Goal: Information Seeking & Learning: Compare options

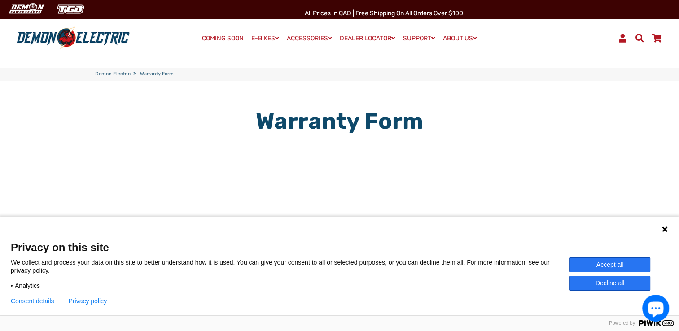
click at [664, 232] on icon at bounding box center [664, 229] width 7 height 7
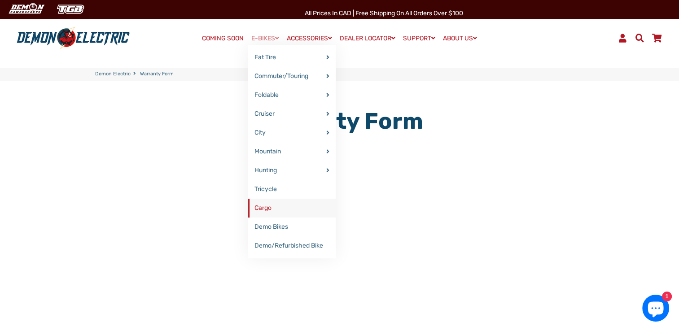
click at [293, 210] on link "Cargo" at bounding box center [291, 208] width 87 height 19
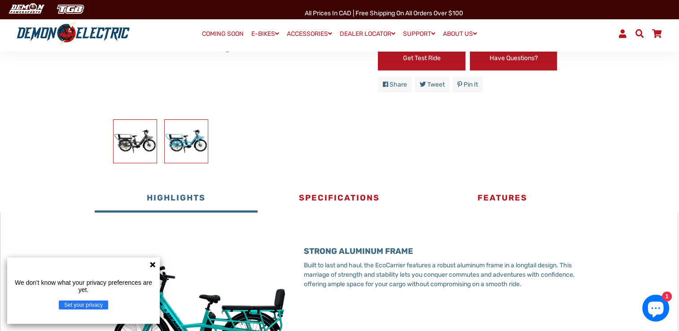
click at [184, 136] on img at bounding box center [186, 141] width 43 height 43
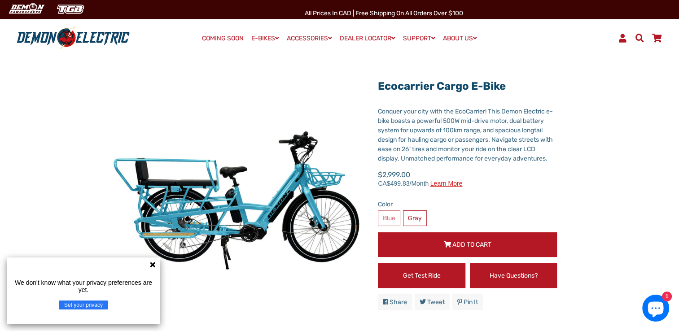
scroll to position [36, 0]
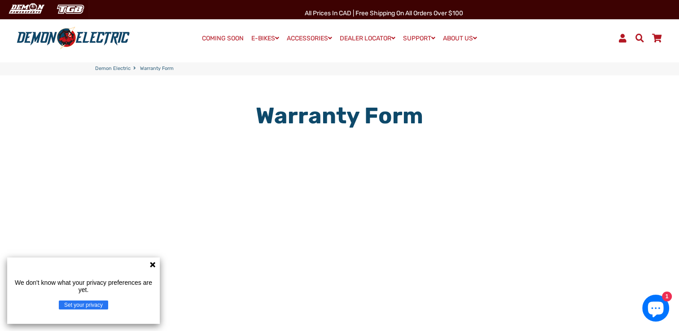
scroll to position [6, 0]
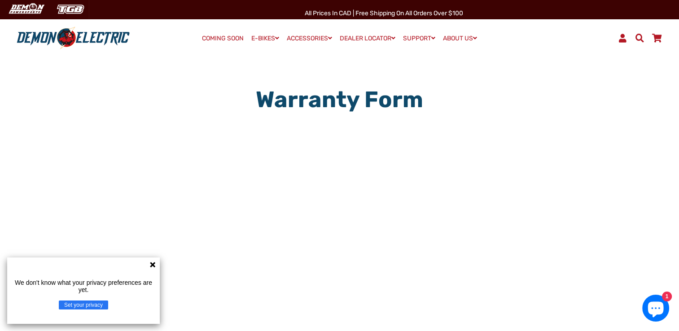
scroll to position [24, 0]
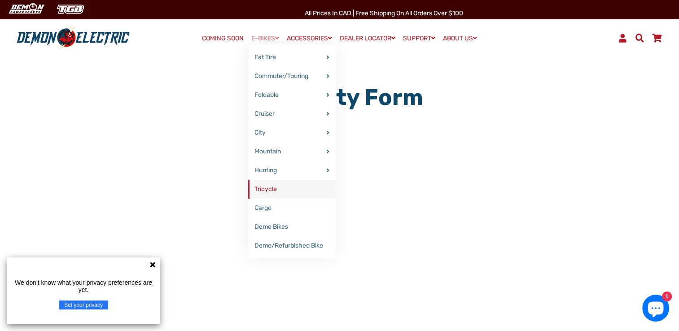
click at [301, 197] on link "Tricycle" at bounding box center [291, 189] width 87 height 19
click at [305, 188] on link "Tricycle" at bounding box center [291, 189] width 87 height 19
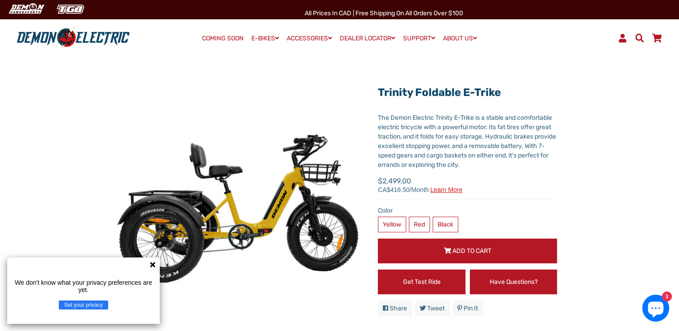
scroll to position [28, 0]
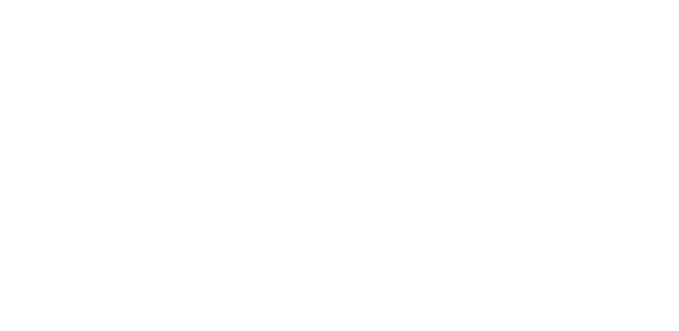
scroll to position [24, 0]
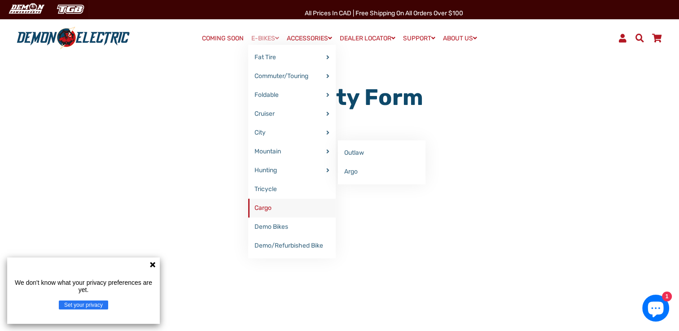
click at [301, 201] on link "Cargo" at bounding box center [291, 208] width 87 height 19
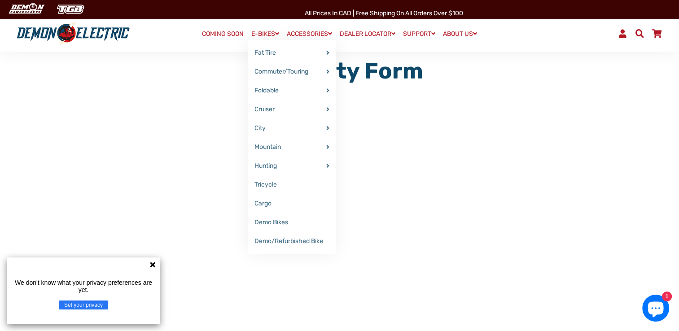
scroll to position [51, 0]
click at [283, 223] on link "Demo Bikes" at bounding box center [291, 222] width 87 height 19
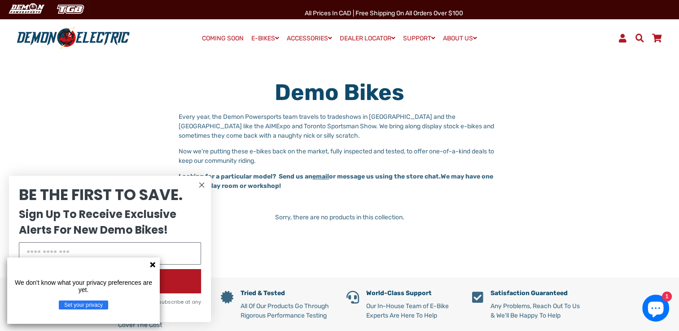
scroll to position [10, 0]
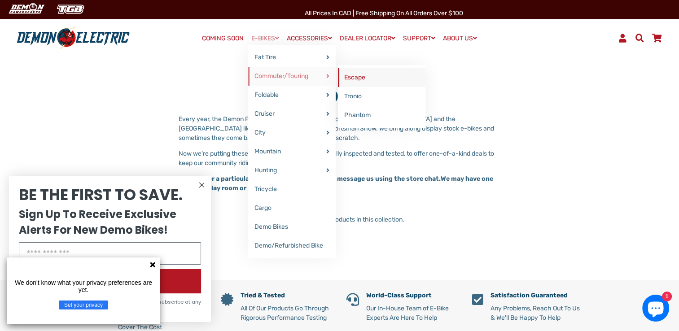
click at [363, 79] on link "Escape" at bounding box center [381, 77] width 87 height 19
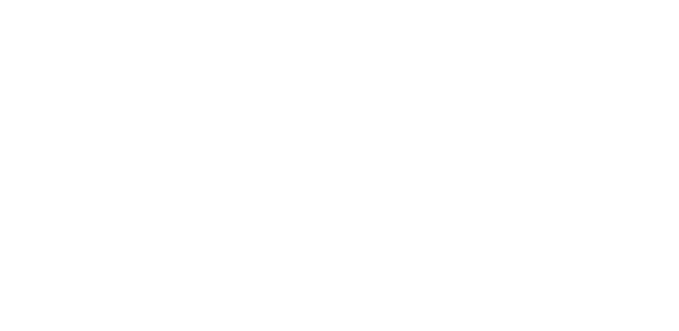
select select "******"
